Goal: Contribute content

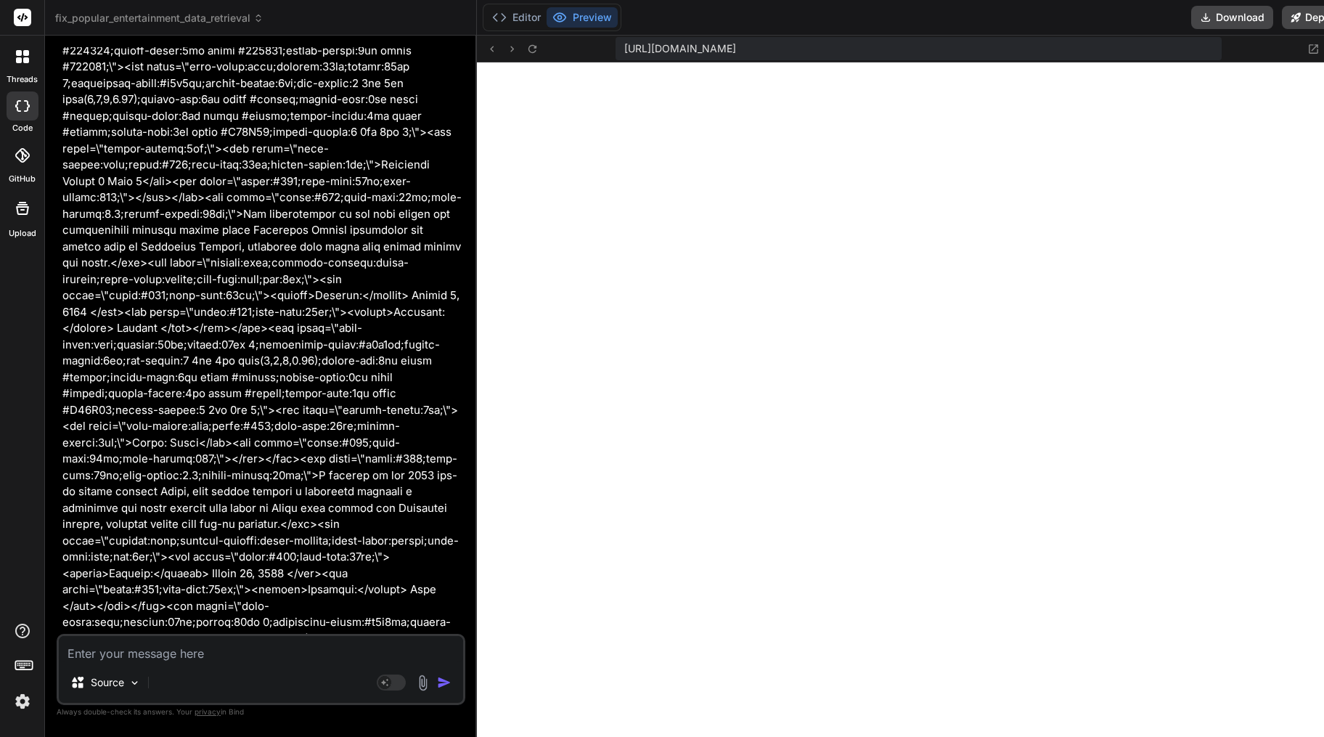
scroll to position [9741, 0]
click at [248, 639] on textarea at bounding box center [261, 649] width 404 height 26
type textarea "r"
type textarea "x"
type textarea "re"
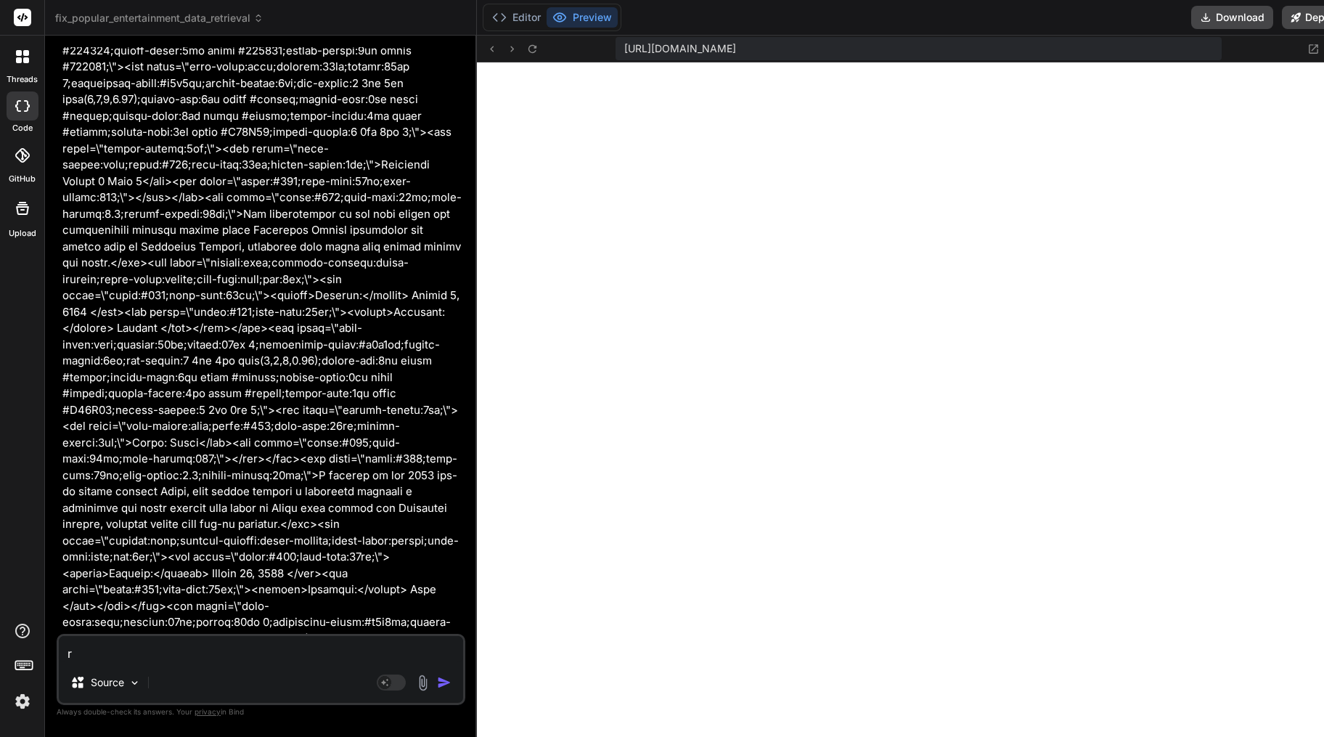
type textarea "x"
type textarea "ren"
type textarea "x"
type textarea "rend"
type textarea "x"
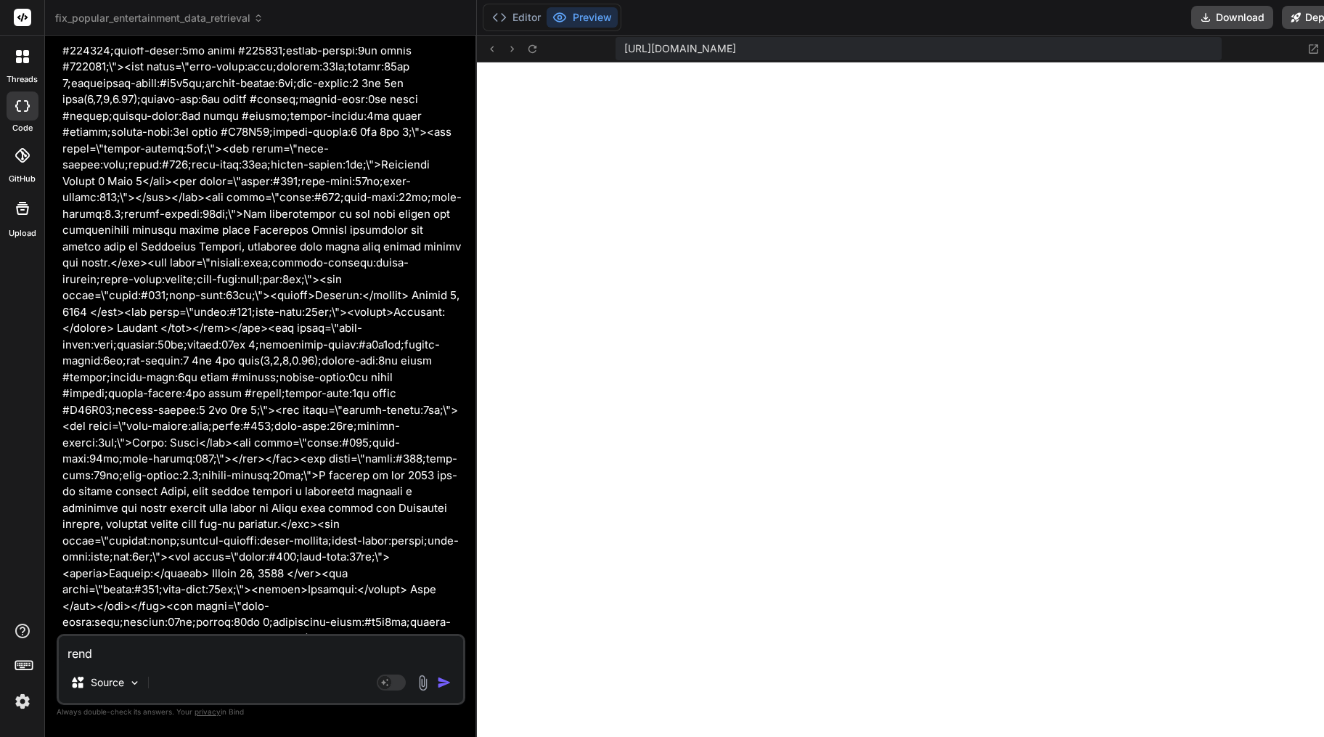
type textarea "[PERSON_NAME]"
type textarea "x"
type textarea "render"
type textarea "x"
type textarea "render"
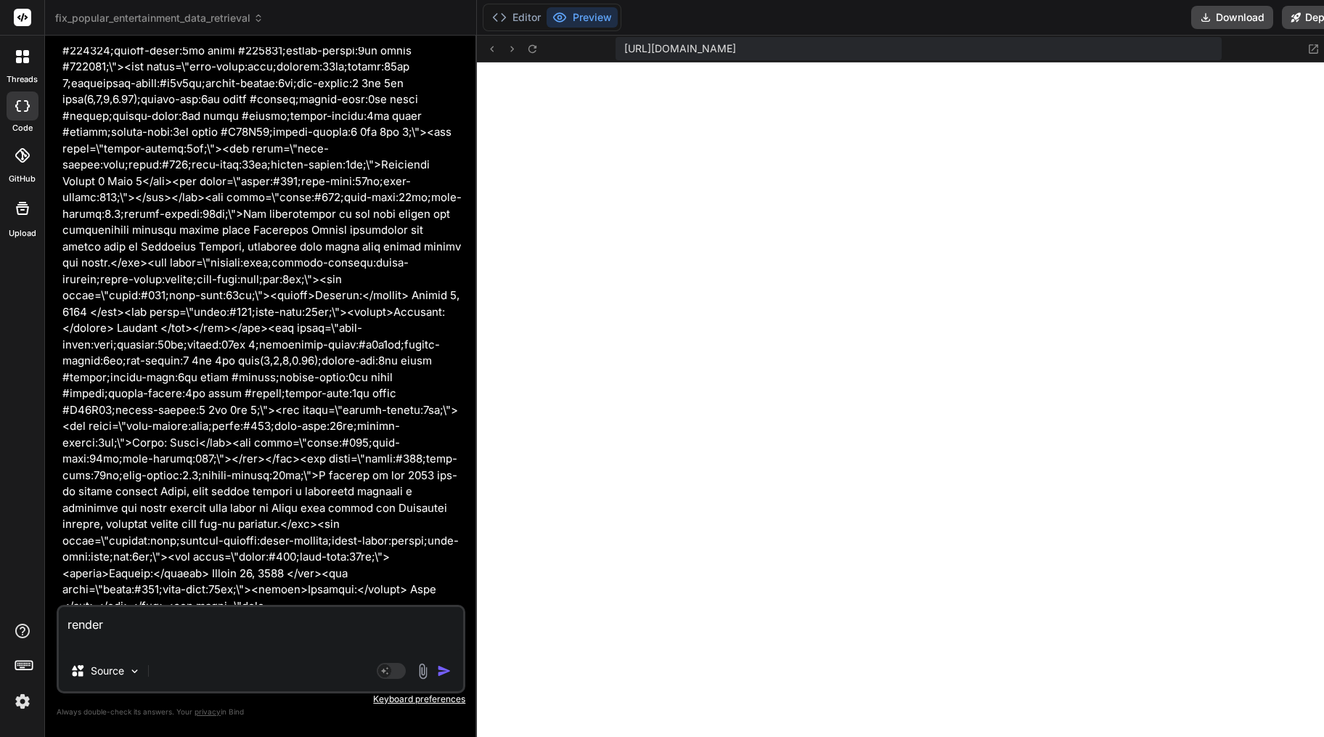
type textarea "x"
type textarea "render { "htmlSnippet": "<!DOCTYPE html><html lang=\"en\"><head><meta charset=\…"
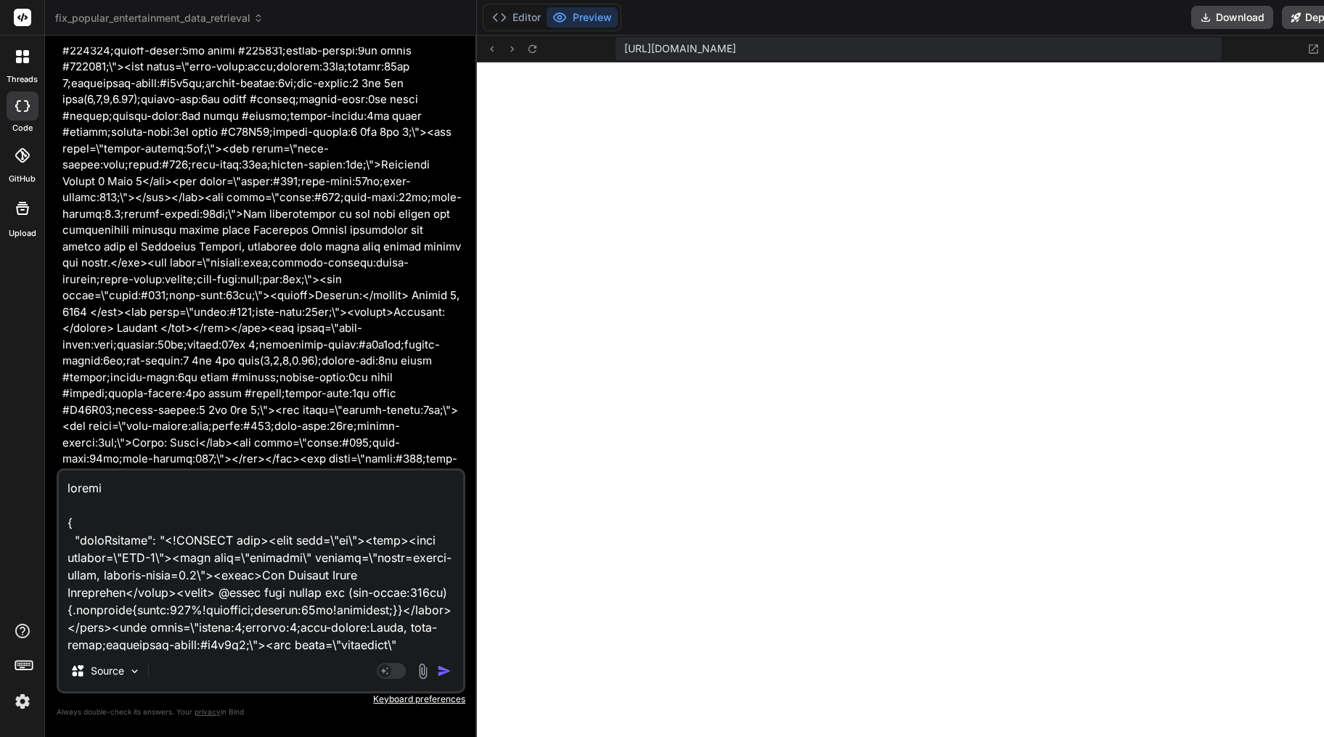
scroll to position [9599, 0]
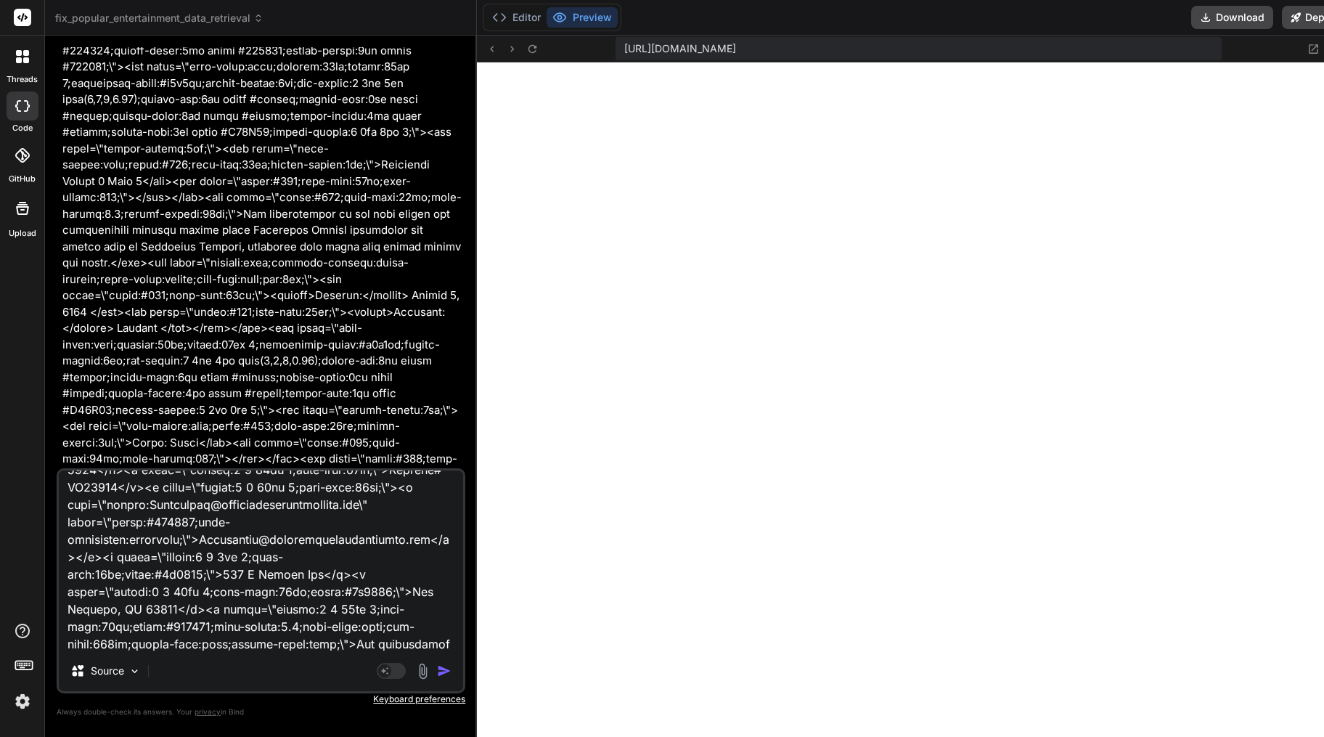
type textarea "x"
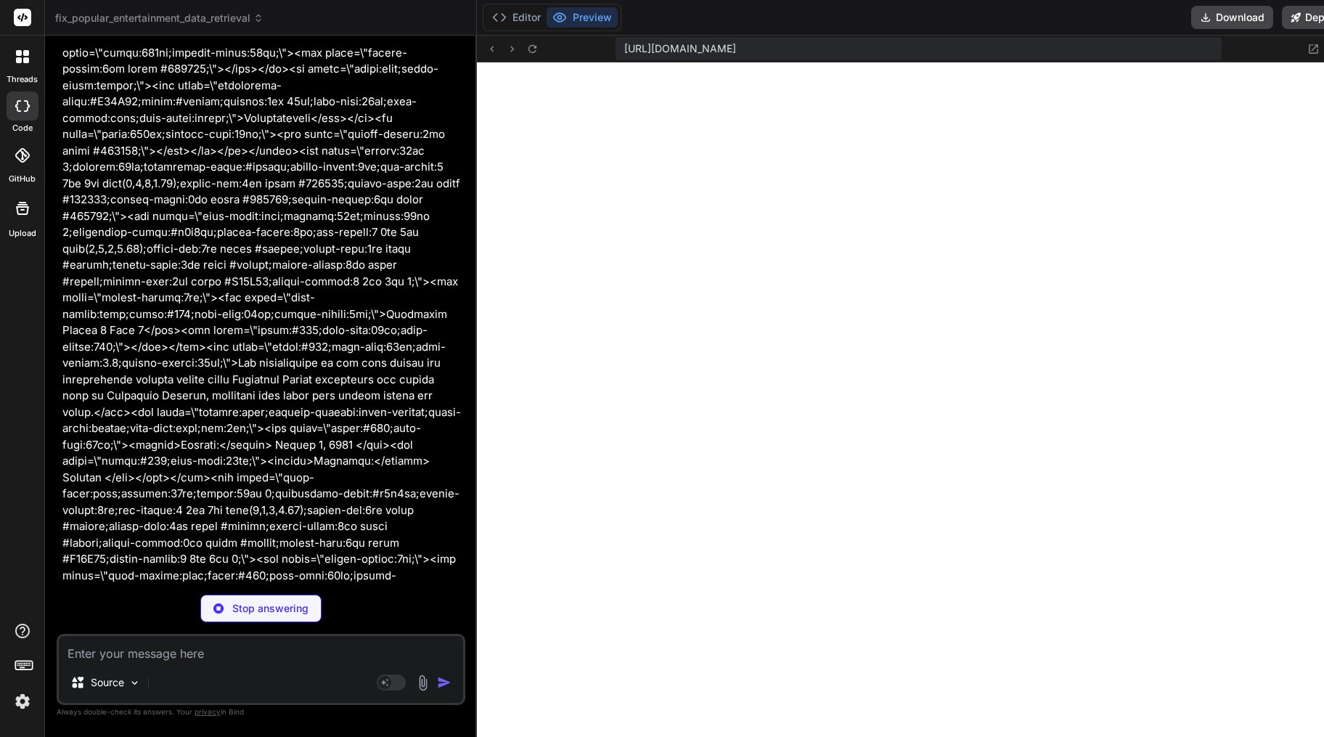
scroll to position [95089, 0]
type textarea "x"
type textarea "} }"
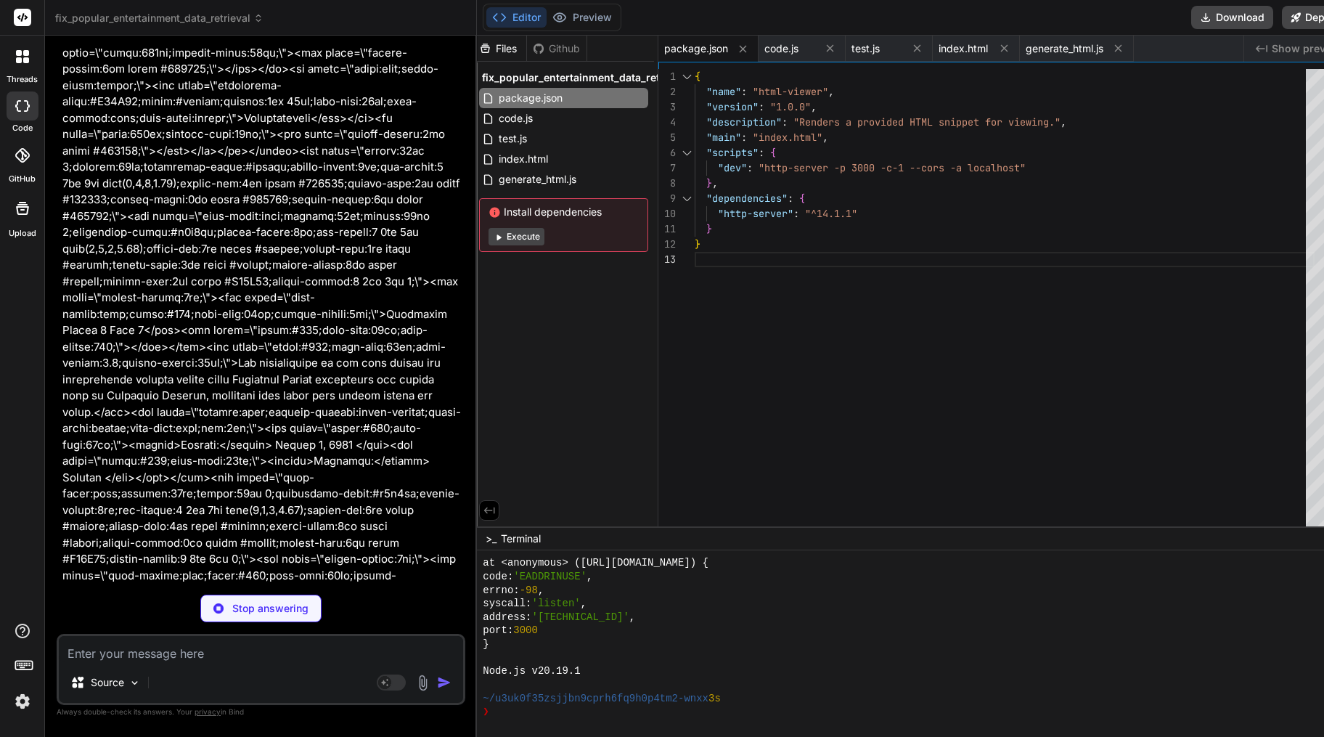
type textarea "x"
type textarea "l"
type textarea "x"
type textarea "e legal, tax, accounting, or real estate investment advice, or serve as profess…"
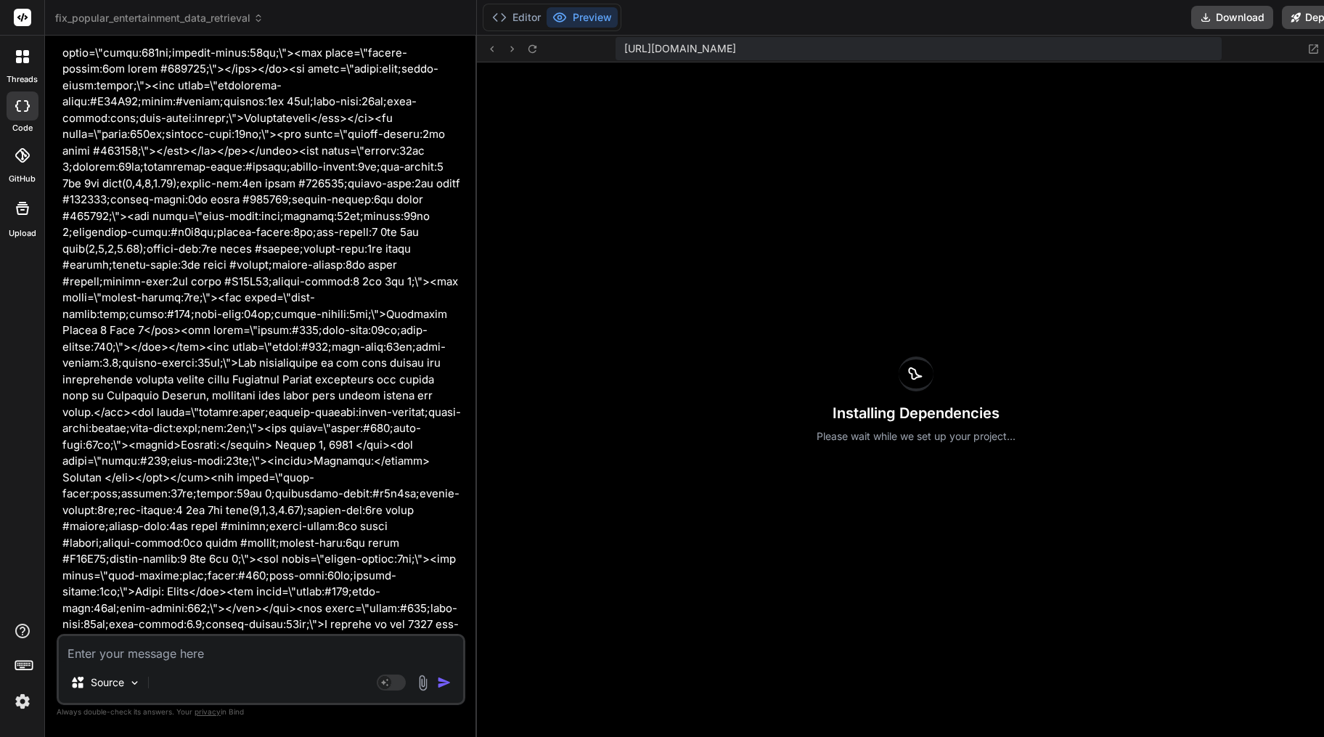
type textarea "x"
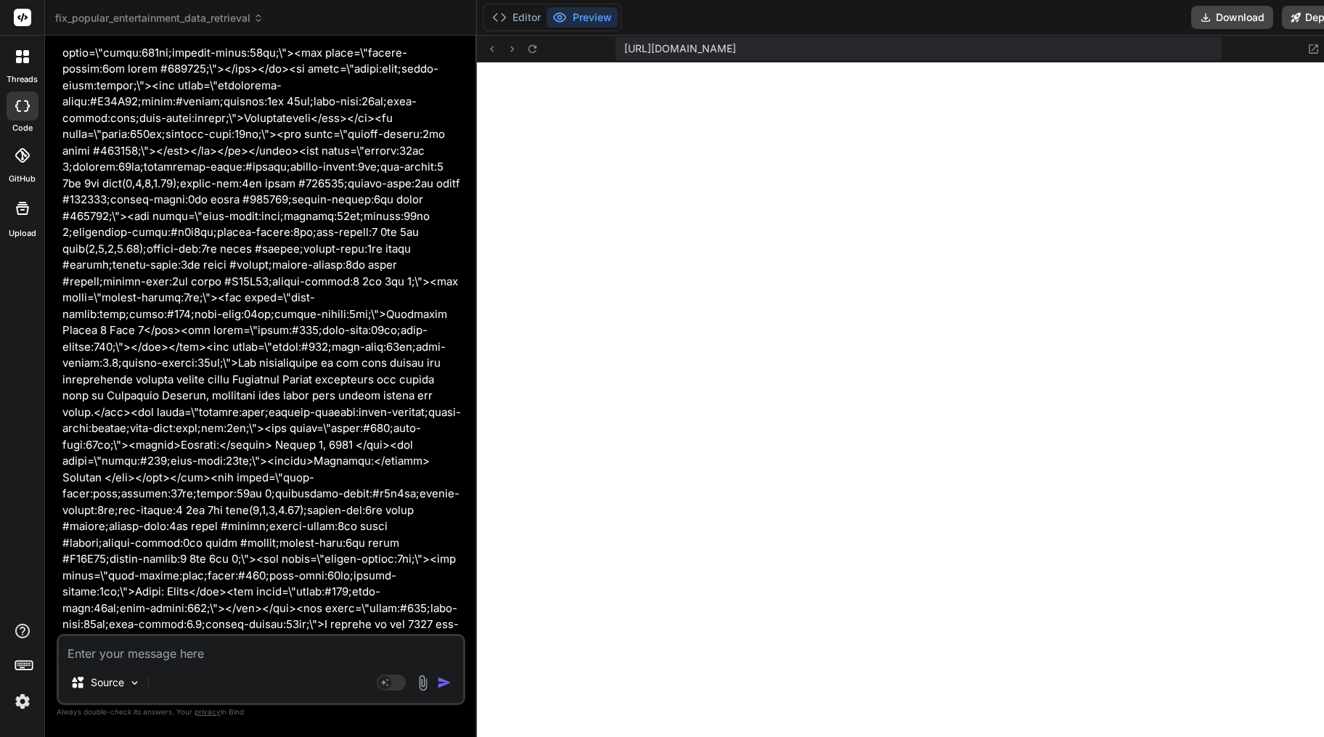
scroll to position [10284, 0]
